Goal: Communication & Community: Ask a question

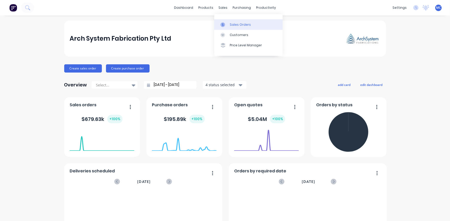
click at [229, 28] on link "Sales Orders" at bounding box center [248, 24] width 68 height 10
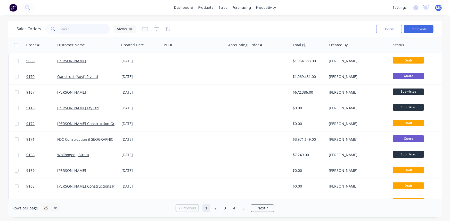
click at [79, 31] on input "text" at bounding box center [85, 29] width 50 height 10
type input "9009"
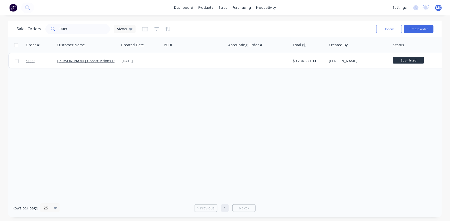
drag, startPoint x: 67, startPoint y: 59, endPoint x: 61, endPoint y: 78, distance: 19.8
click at [61, 78] on div "Order # Customer Name Created Date PO # Accounting Order # Total ($) Created By…" at bounding box center [224, 118] width 433 height 162
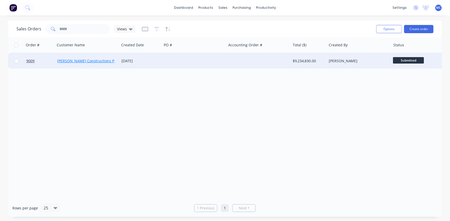
click at [93, 60] on link "Kane Constructions Pty Ltd" at bounding box center [90, 61] width 67 height 5
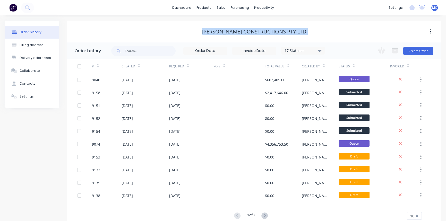
drag, startPoint x: 217, startPoint y: 32, endPoint x: 300, endPoint y: 23, distance: 83.5
click at [300, 23] on div "Kane Constructions Pty Ltd" at bounding box center [254, 32] width 374 height 22
copy div "Kane Constructions Pty Ltd"
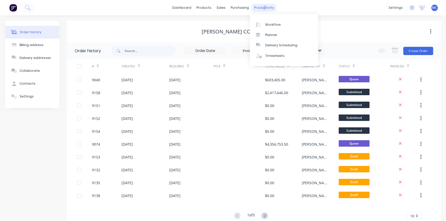
click at [262, 9] on div "productivity" at bounding box center [264, 8] width 25 height 8
drag, startPoint x: 273, startPoint y: 55, endPoint x: 262, endPoint y: 62, distance: 12.7
click at [273, 55] on div "Timesheets" at bounding box center [275, 56] width 19 height 5
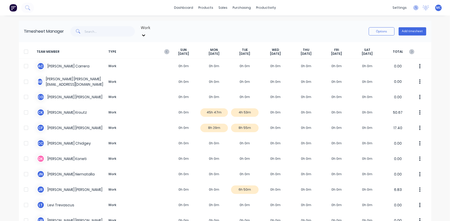
click at [413, 9] on icon at bounding box center [415, 7] width 5 height 5
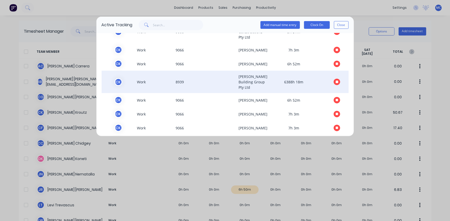
scroll to position [266, 0]
click at [336, 84] on icon "button" at bounding box center [337, 82] width 3 height 3
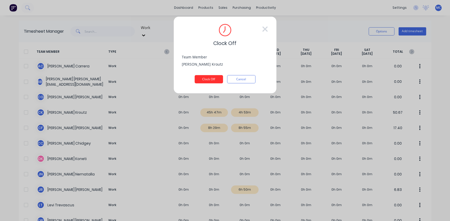
click at [209, 81] on button "Clock Off" at bounding box center [209, 79] width 28 height 8
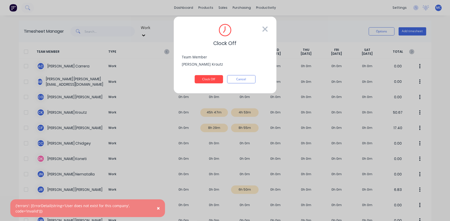
click at [265, 29] on icon at bounding box center [264, 29] width 5 height 5
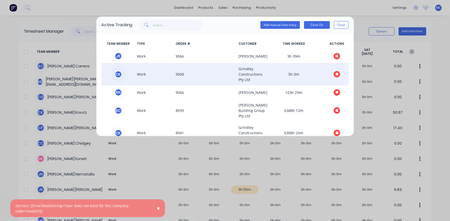
scroll to position [23, 0]
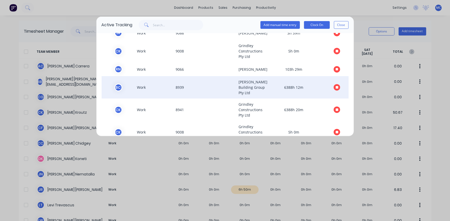
click at [336, 89] on icon "button" at bounding box center [337, 87] width 3 height 3
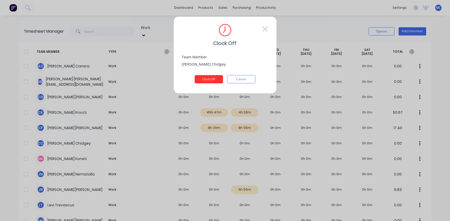
click at [213, 79] on button "Clock Off" at bounding box center [209, 79] width 28 height 8
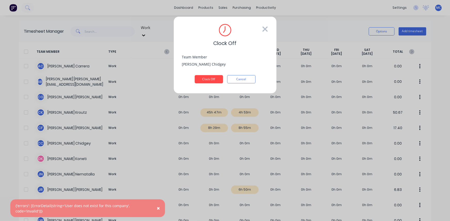
click at [265, 28] on icon at bounding box center [264, 29] width 5 height 5
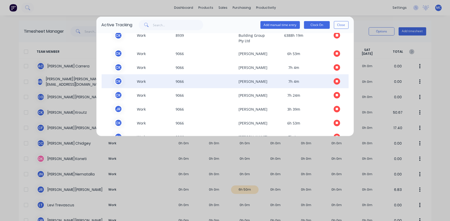
scroll to position [289, 0]
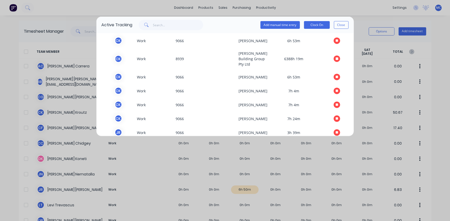
click at [306, 7] on div "Active Tracking Add manual time entry Clock On Close TEAM MEMBER TYPE ORDER # C…" at bounding box center [225, 110] width 450 height 221
click at [342, 25] on button "Close" at bounding box center [341, 25] width 15 height 8
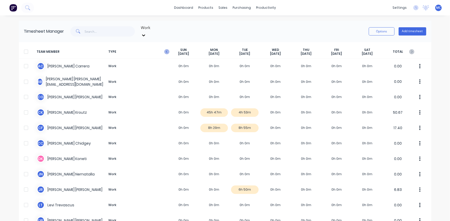
click at [166, 49] on icon "button" at bounding box center [166, 51] width 5 height 5
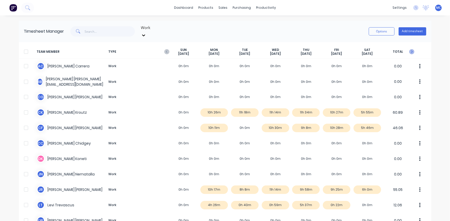
click at [411, 51] on icon "button" at bounding box center [412, 52] width 2 height 3
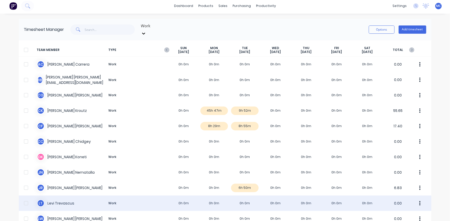
scroll to position [0, 0]
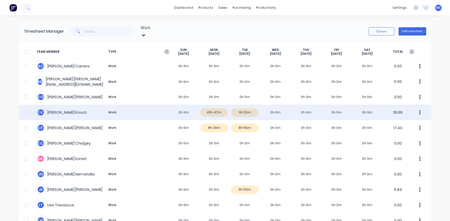
click at [23, 109] on div at bounding box center [26, 112] width 10 height 10
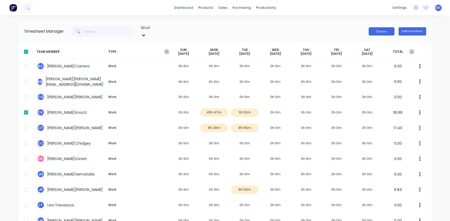
click at [379, 29] on button "Options" at bounding box center [382, 31] width 26 height 8
click at [370, 62] on div "Download" at bounding box center [370, 65] width 40 height 7
click at [413, 8] on icon at bounding box center [415, 7] width 5 height 5
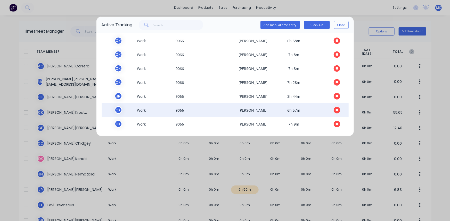
scroll to position [336, 0]
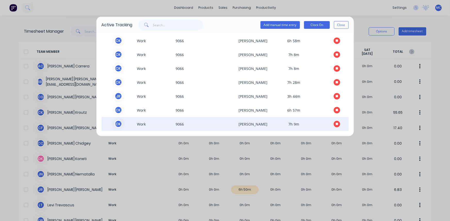
click at [336, 125] on icon "button" at bounding box center [337, 124] width 3 height 3
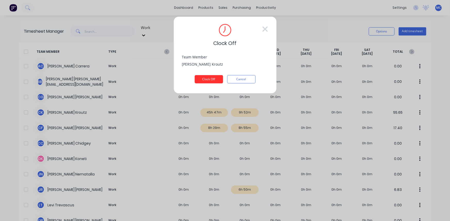
click at [204, 77] on button "Clock Off" at bounding box center [209, 79] width 28 height 8
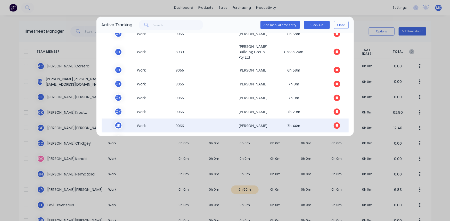
scroll to position [322, 0]
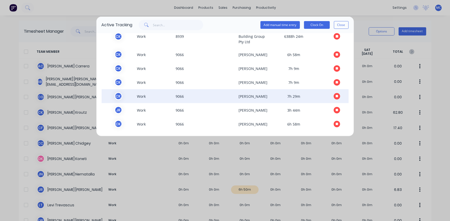
click at [336, 98] on icon "button" at bounding box center [337, 96] width 3 height 3
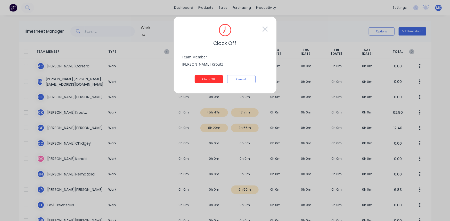
click at [203, 78] on button "Clock Off" at bounding box center [209, 79] width 28 height 8
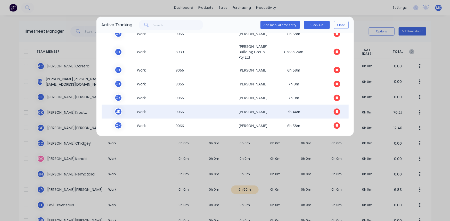
scroll to position [308, 0]
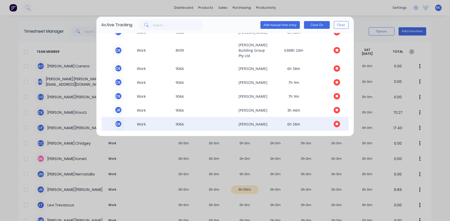
click at [336, 123] on icon "button" at bounding box center [337, 124] width 3 height 3
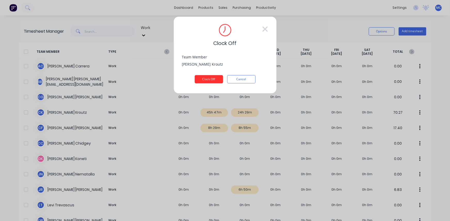
click at [204, 77] on button "Clock Off" at bounding box center [209, 79] width 28 height 8
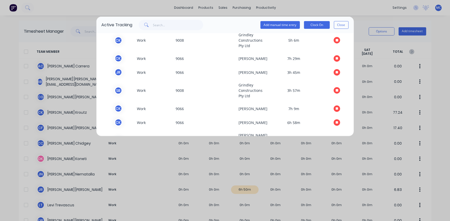
scroll to position [294, 0]
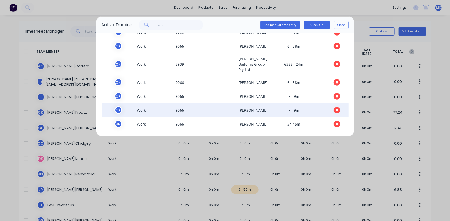
click at [336, 111] on icon "button" at bounding box center [337, 110] width 3 height 3
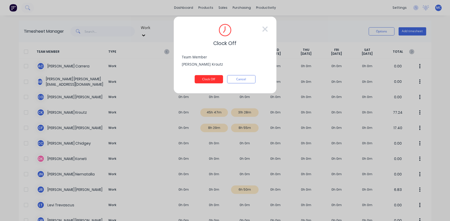
click at [206, 80] on button "Clock Off" at bounding box center [209, 79] width 28 height 8
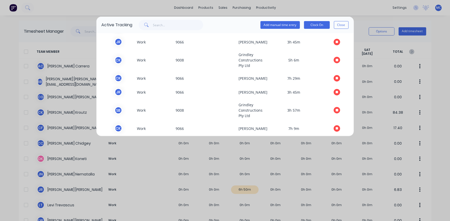
scroll to position [280, 0]
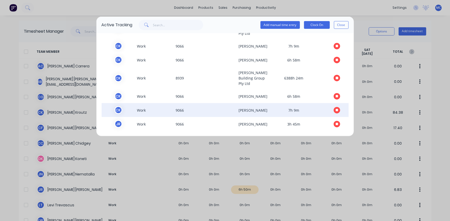
click at [335, 109] on button "button" at bounding box center [337, 110] width 6 height 6
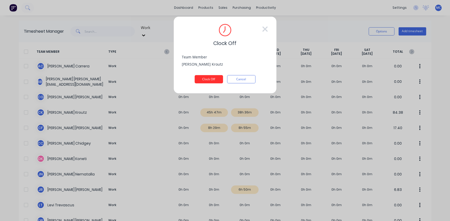
click at [210, 79] on button "Clock Off" at bounding box center [209, 79] width 28 height 8
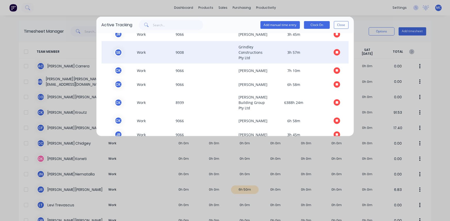
scroll to position [267, 0]
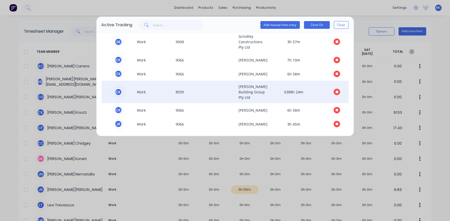
click at [334, 91] on button "button" at bounding box center [337, 92] width 6 height 6
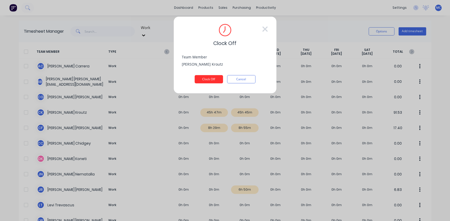
click at [214, 79] on button "Clock Off" at bounding box center [209, 79] width 28 height 8
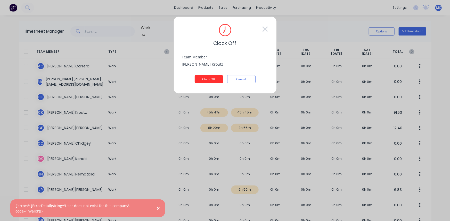
click at [214, 79] on button "Clock Off" at bounding box center [209, 79] width 28 height 8
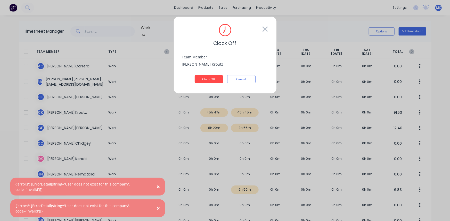
click at [264, 29] on icon at bounding box center [264, 29] width 5 height 5
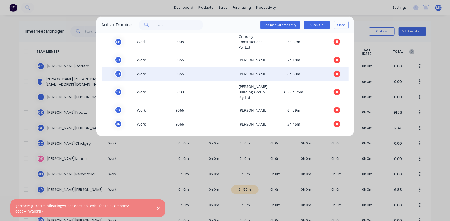
click at [336, 73] on icon "button" at bounding box center [337, 74] width 3 height 3
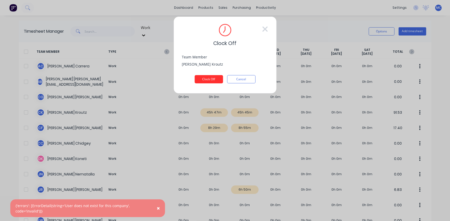
click at [211, 78] on button "Clock Off" at bounding box center [209, 79] width 28 height 8
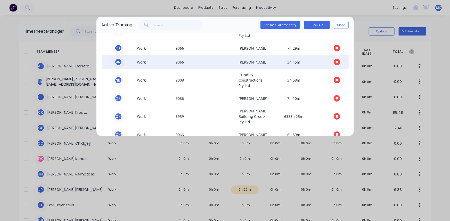
scroll to position [253, 0]
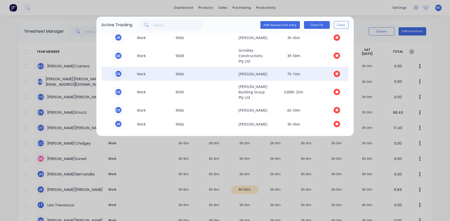
click at [336, 71] on button "button" at bounding box center [337, 74] width 6 height 6
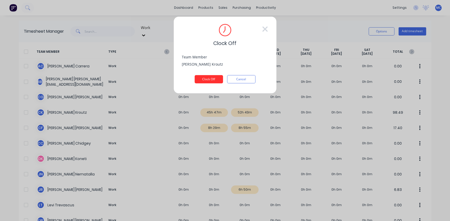
click at [210, 78] on button "Clock Off" at bounding box center [209, 79] width 28 height 8
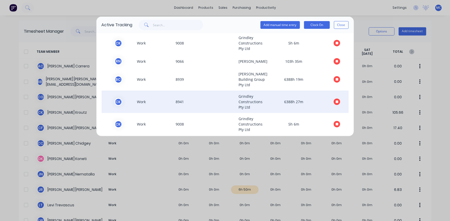
scroll to position [0, 0]
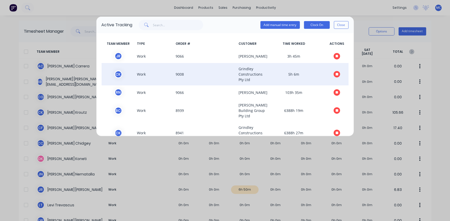
click at [336, 73] on icon "button" at bounding box center [337, 74] width 3 height 3
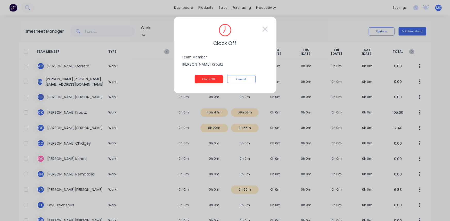
click at [201, 80] on button "Clock Off" at bounding box center [209, 79] width 28 height 8
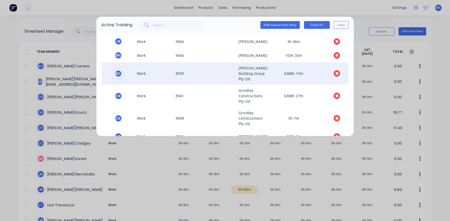
scroll to position [23, 0]
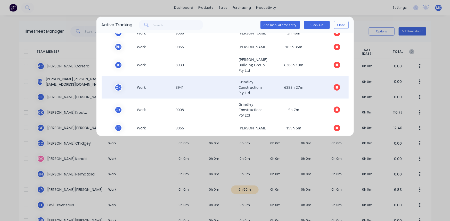
click at [336, 89] on icon "button" at bounding box center [337, 87] width 3 height 3
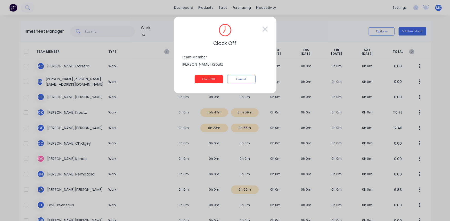
click at [206, 80] on button "Clock Off" at bounding box center [209, 79] width 28 height 8
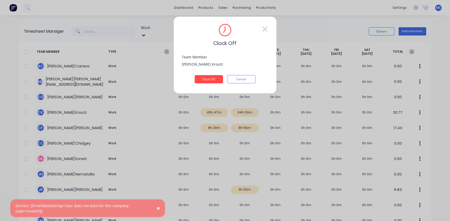
click at [260, 28] on div "Clock Off" at bounding box center [225, 35] width 86 height 23
click at [264, 29] on icon at bounding box center [264, 29] width 5 height 5
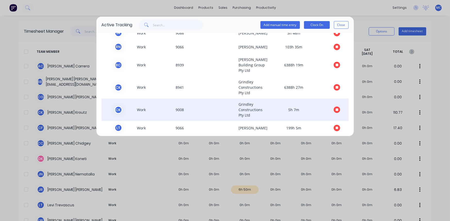
click at [335, 113] on button "button" at bounding box center [337, 110] width 6 height 6
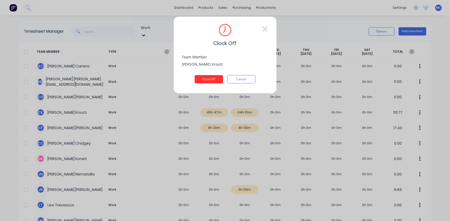
click at [211, 80] on button "Clock Off" at bounding box center [209, 79] width 28 height 8
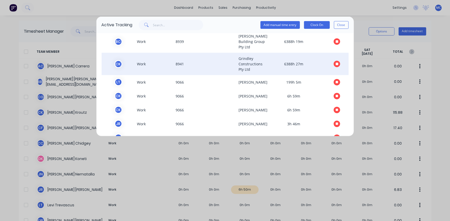
scroll to position [70, 0]
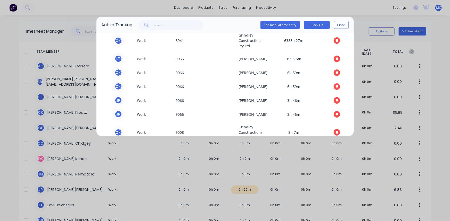
click at [220, 27] on div "Add manual time entry Clock On Close" at bounding box center [240, 25] width 216 height 10
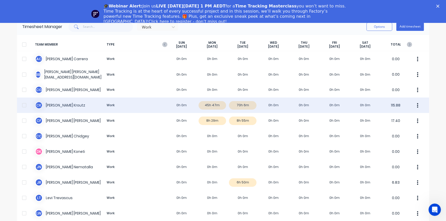
scroll to position [1, 0]
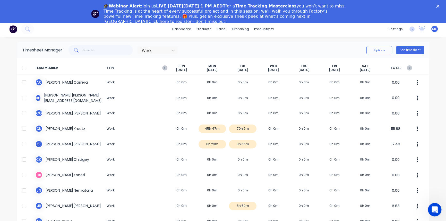
click at [437, 208] on icon "Open Intercom Messenger" at bounding box center [434, 209] width 9 height 9
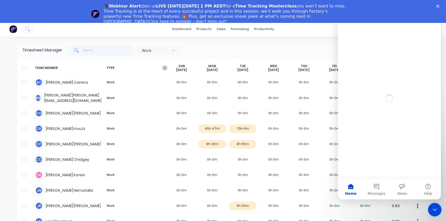
scroll to position [0, 0]
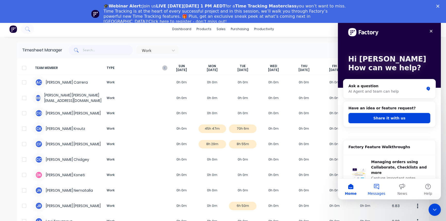
click at [376, 187] on button "Messages" at bounding box center [377, 189] width 26 height 21
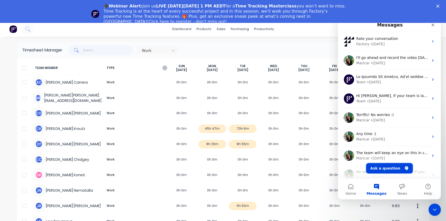
click at [386, 169] on button "Ask a question" at bounding box center [390, 168] width 47 height 10
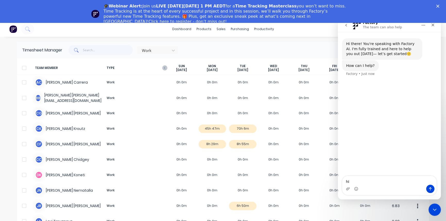
type textarea "h"
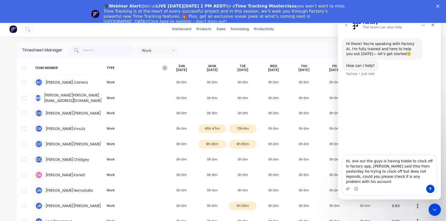
drag, startPoint x: 399, startPoint y: 166, endPoint x: 387, endPoint y: 182, distance: 19.8
click at [387, 182] on textarea "Hi, one our the guys is having trable to clock off in factory app, [PERSON_NAME…" at bounding box center [390, 170] width 94 height 29
click at [403, 176] on textarea "Hi, one our the guys is having trable to clock off in factory app, [PERSON_NAME…" at bounding box center [390, 170] width 94 height 29
click at [398, 166] on textarea "Hi, one our the guys is having trable to clock off in factory app, [PERSON_NAME…" at bounding box center [390, 170] width 94 height 29
drag, startPoint x: 402, startPoint y: 169, endPoint x: 403, endPoint y: 165, distance: 3.8
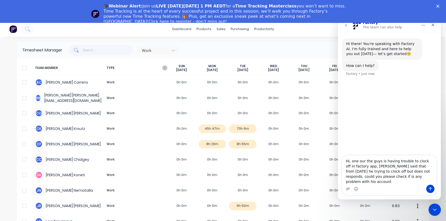
drag, startPoint x: 415, startPoint y: 182, endPoint x: 339, endPoint y: 163, distance: 78.8
click at [339, 163] on div "Hi, one our the guys is having trouble to clock off in factory app, [PERSON_NAM…" at bounding box center [389, 175] width 103 height 40
paste textarea "f the guys is having trouble clocking off in the factory app. [PERSON_NAME] men…"
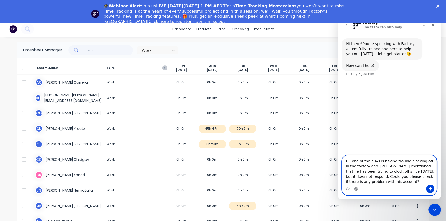
type textarea "Hi, one of the guys is having trouble clocking off in the factory app. [PERSON_…"
drag, startPoint x: 379, startPoint y: 181, endPoint x: 375, endPoint y: 181, distance: 4.2
click at [379, 181] on textarea "Hi, one of the guys is having trouble clocking off in the factory app. [PERSON_…" at bounding box center [390, 170] width 94 height 29
click at [432, 187] on icon "Send a message…" at bounding box center [431, 189] width 4 height 4
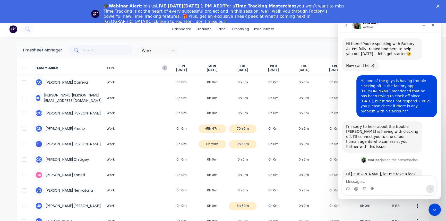
scroll to position [19, 0]
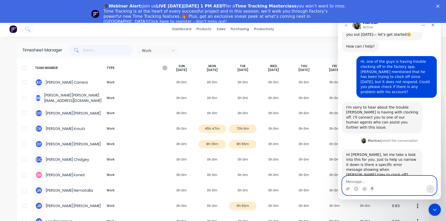
click at [353, 181] on textarea "Message…" at bounding box center [390, 180] width 94 height 9
drag, startPoint x: 397, startPoint y: 25, endPoint x: 387, endPoint y: 30, distance: 11.8
click at [387, 30] on div "Maricar Active" at bounding box center [390, 25] width 96 height 10
click at [359, 182] on textarea "Message…" at bounding box center [390, 180] width 94 height 9
click at [353, 182] on textarea "yeah, and also when i trying to do manually" at bounding box center [390, 180] width 94 height 9
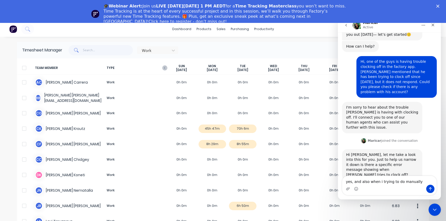
drag, startPoint x: 370, startPoint y: 185, endPoint x: 374, endPoint y: 183, distance: 4.5
click at [370, 185] on div "Intercom messenger" at bounding box center [390, 189] width 94 height 8
click at [377, 182] on textarea "yes, and also when i trying to do manually" at bounding box center [390, 180] width 94 height 9
click at [416, 181] on textarea "yes, and also when I trying to do manually" at bounding box center [390, 180] width 94 height 9
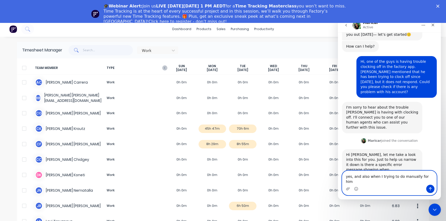
drag, startPoint x: 427, startPoint y: 180, endPoint x: 426, endPoint y: 184, distance: 3.2
click at [427, 180] on textarea "yes, and also when I trying to do manually for him" at bounding box center [390, 178] width 94 height 14
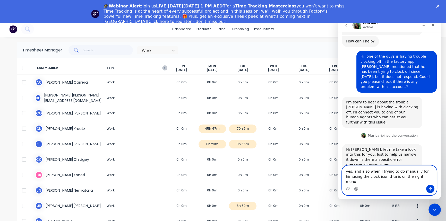
click at [426, 177] on textarea "yes, and also when I trying to do manually for himusing the clock icon thta is …" at bounding box center [390, 175] width 94 height 19
drag, startPoint x: 394, startPoint y: 182, endPoint x: 343, endPoint y: 175, distance: 52.3
click at [343, 175] on textarea "yes, and also when I trying to do manually for him using the clock icon that is…" at bounding box center [390, 175] width 94 height 19
paste textarea "Yes, and also when I was trying to do it manually for him using the clock icon …"
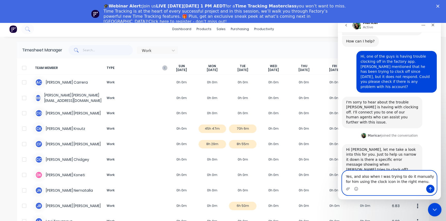
type textarea "Yes, and also when I was trying to do it manually for him using the clock icon …"
click at [430, 189] on icon "Send a message…" at bounding box center [431, 189] width 4 height 4
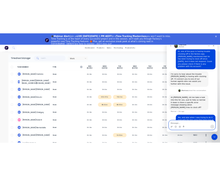
scroll to position [45, 0]
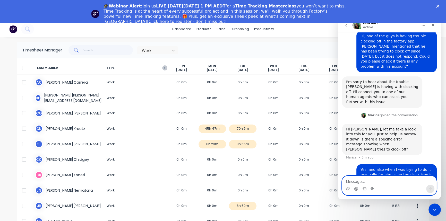
click at [370, 182] on textarea "Message…" at bounding box center [390, 180] width 94 height 9
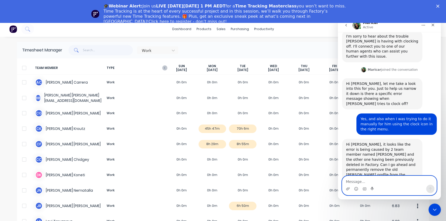
scroll to position [0, 0]
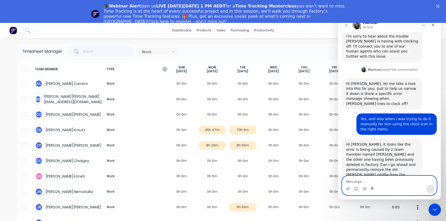
click at [359, 181] on textarea "Message…" at bounding box center [390, 180] width 94 height 9
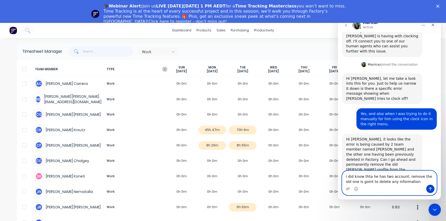
drag, startPoint x: 404, startPoint y: 184, endPoint x: 340, endPoint y: 171, distance: 64.9
click at [340, 171] on div "i did know thta he has two account, remove the old one is goint to delete any i…" at bounding box center [389, 183] width 103 height 25
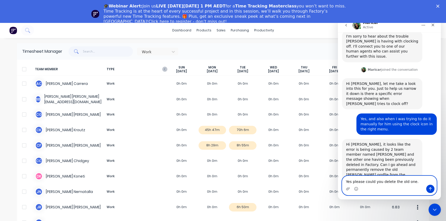
click at [418, 184] on textarea "Yes please could you delete the old one." at bounding box center [390, 180] width 94 height 9
type textarea "Yes please could you delete the old one."
click at [431, 192] on button "Send a message…" at bounding box center [431, 189] width 8 height 8
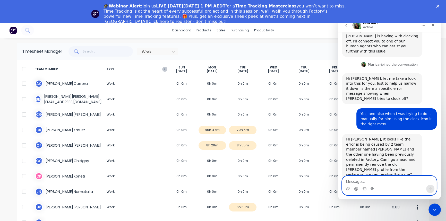
scroll to position [106, 0]
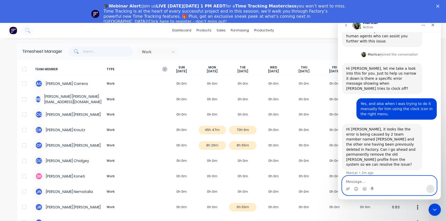
click at [391, 181] on textarea "Message…" at bounding box center [390, 180] width 94 height 9
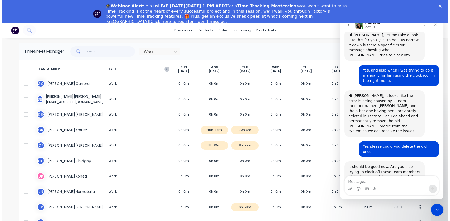
scroll to position [142, 0]
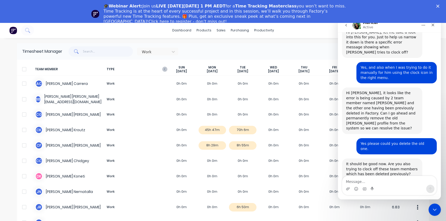
click at [380, 177] on img "Maricar says…" at bounding box center [380, 182] width 69 height 11
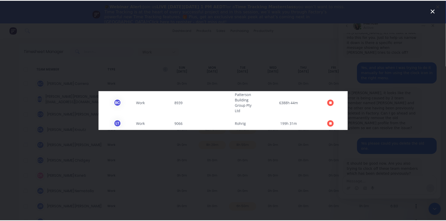
scroll to position [0, 0]
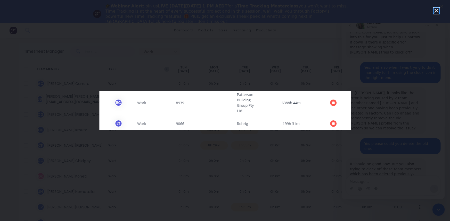
click at [434, 8] on icon "Close" at bounding box center [436, 11] width 6 height 6
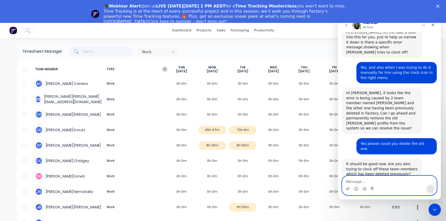
click at [379, 180] on textarea "Message…" at bounding box center [390, 180] width 94 height 9
drag, startPoint x: 420, startPoint y: 182, endPoint x: 337, endPoint y: 176, distance: 83.5
click at [338, 176] on html "Maricar Active Hi there! You're speaking with Factory AI. I'm fully trained and…" at bounding box center [389, 108] width 103 height 181
paste textarea "Yes, please delete those as well. Thank you"
type textarea "Yes, please delete those as well. Thank you!!!"
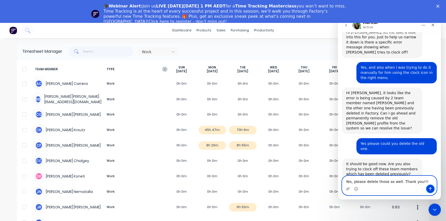
click at [428, 189] on button "Send a message…" at bounding box center [431, 189] width 8 height 8
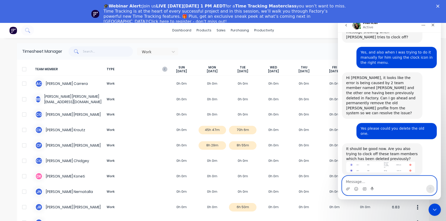
scroll to position [173, 0]
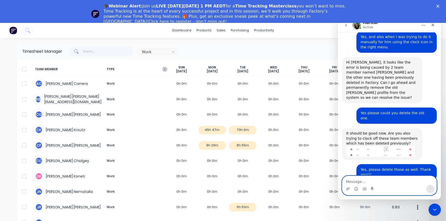
click at [356, 178] on textarea "Message…" at bounding box center [390, 180] width 94 height 9
type textarea "t"
click at [356, 189] on icon "Emoji picker" at bounding box center [356, 189] width 4 height 4
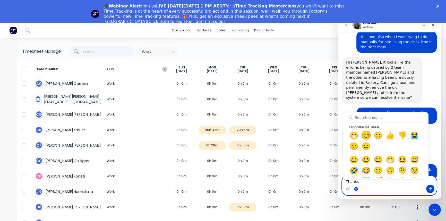
type textarea "Thanks 😊"
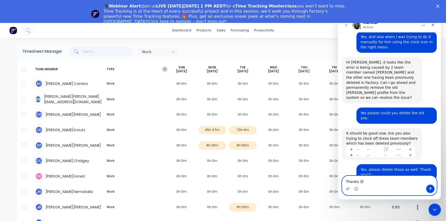
click at [429, 189] on icon "Send a message…" at bounding box center [431, 189] width 4 height 4
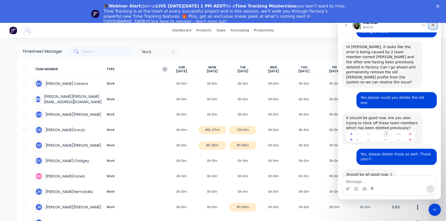
click at [434, 23] on icon "Close" at bounding box center [433, 25] width 4 height 4
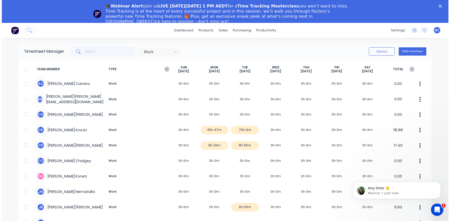
scroll to position [204, 0]
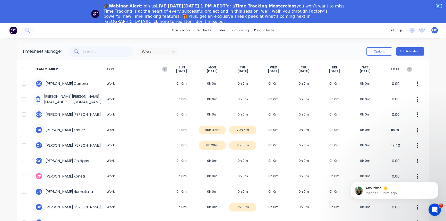
click at [440, 6] on polygon "Close" at bounding box center [438, 6] width 3 height 3
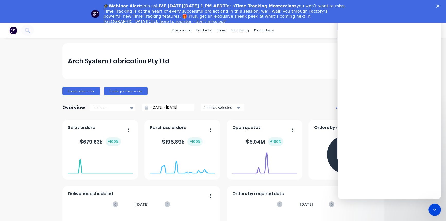
click at [364, 34] on div "Intercom messenger" at bounding box center [389, 26] width 103 height 16
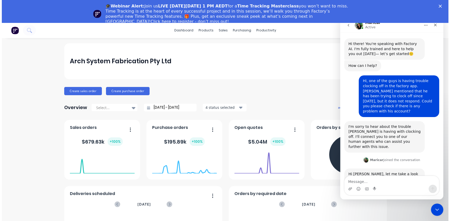
scroll to position [90, 0]
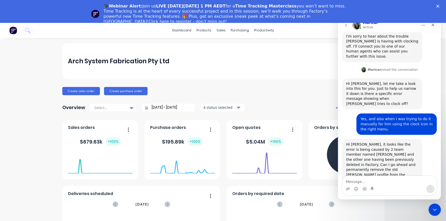
click at [440, 5] on icon "Close" at bounding box center [438, 6] width 3 height 3
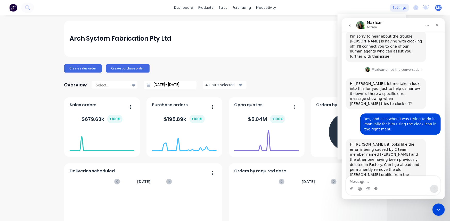
click at [399, 7] on div "settings" at bounding box center [399, 8] width 19 height 8
click at [402, 26] on div "Maricar Active" at bounding box center [388, 25] width 65 height 9
click at [431, 209] on div "Arch System Fabrication Pty Ltd Create sales order Create purchase order Overvi…" at bounding box center [225, 155] width 450 height 269
click at [436, 208] on icon "Close Intercom Messenger" at bounding box center [438, 209] width 6 height 6
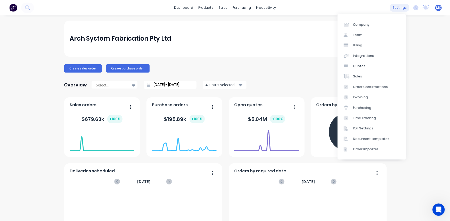
click at [394, 6] on div "settings" at bounding box center [399, 8] width 19 height 8
click at [351, 36] on div at bounding box center [348, 35] width 8 height 5
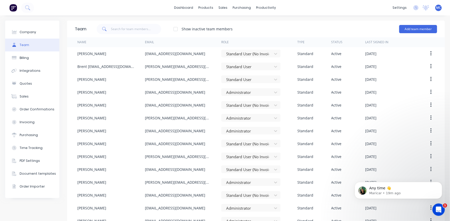
scroll to position [204, 0]
